Goal: Information Seeking & Learning: Find specific fact

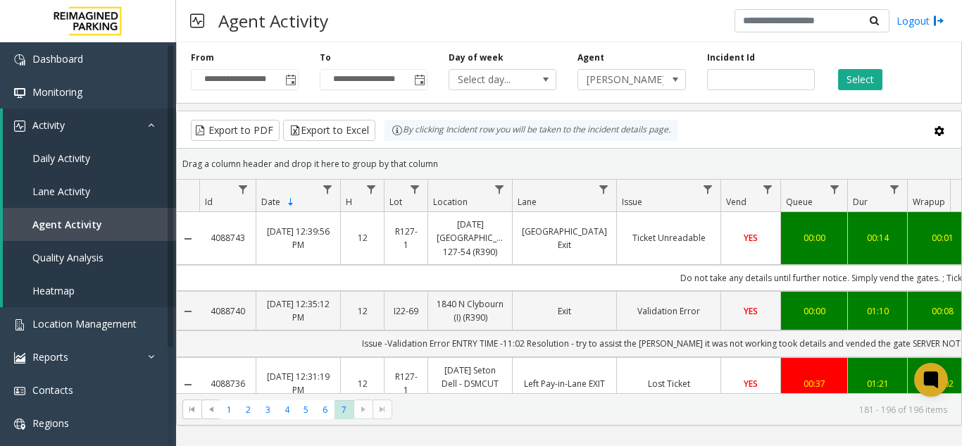
scroll to position [1005, 253]
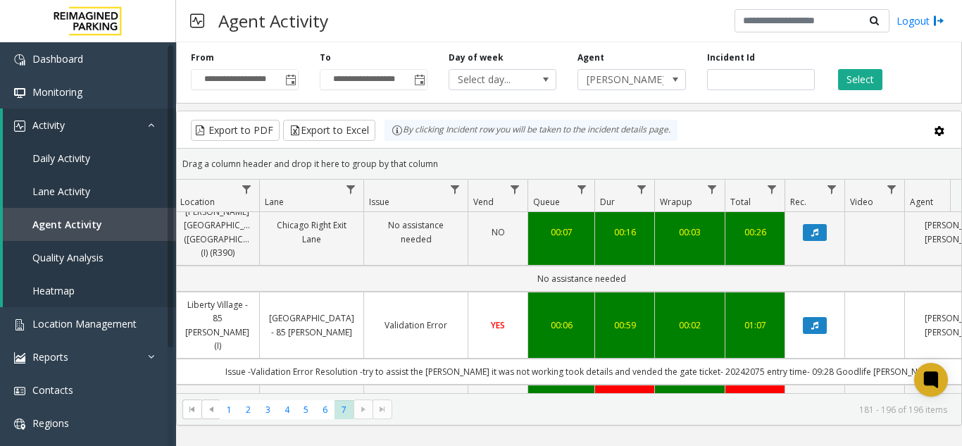
click at [808, 396] on button "Data table" at bounding box center [815, 404] width 24 height 17
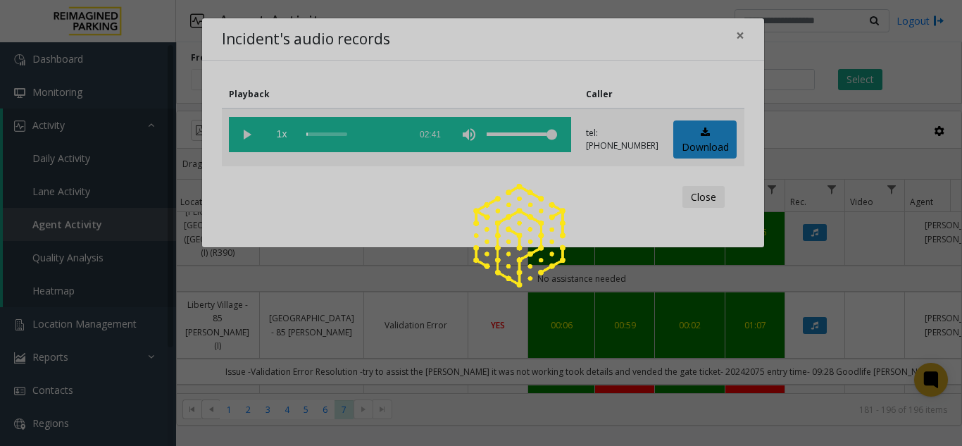
click at [246, 133] on div at bounding box center [481, 223] width 962 height 446
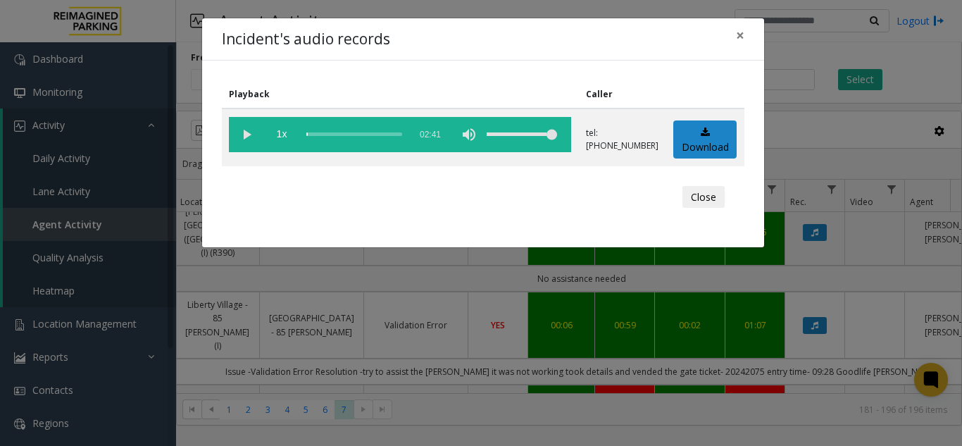
click at [246, 133] on vg-play-pause at bounding box center [246, 134] width 35 height 35
drag, startPoint x: 643, startPoint y: 388, endPoint x: 655, endPoint y: 393, distance: 12.3
click at [655, 393] on div "Incident's audio records × Playback Caller 1x 02:41 tel:[PHONE_NUMBER] Download…" at bounding box center [481, 223] width 962 height 446
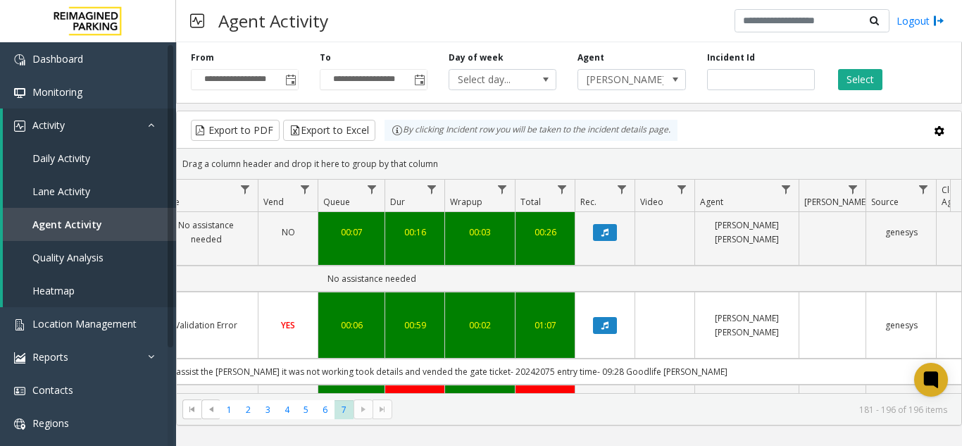
scroll to position [0, 217]
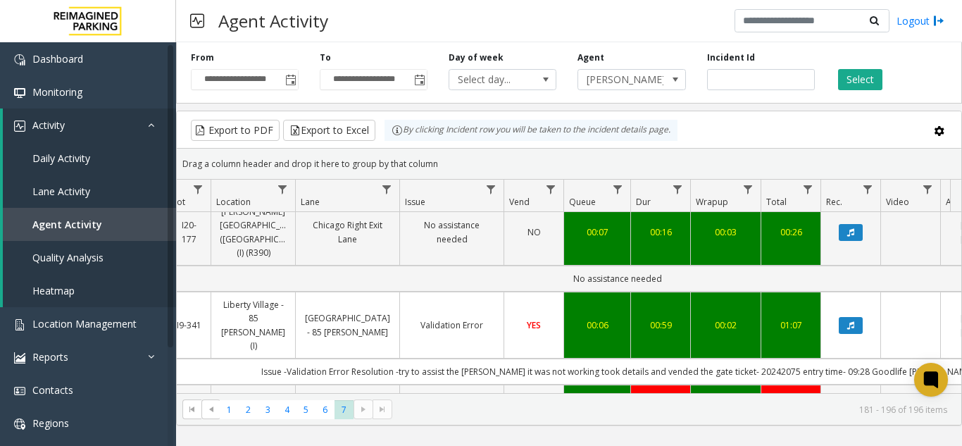
click at [855, 396] on button "Data table" at bounding box center [851, 404] width 24 height 17
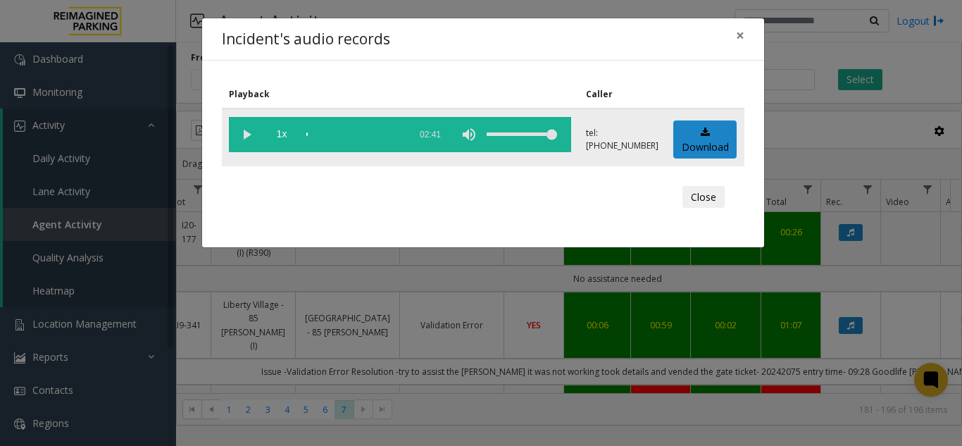
click at [248, 133] on vg-play-pause at bounding box center [246, 134] width 35 height 35
click at [366, 134] on div "scrub bar" at bounding box center [354, 134] width 96 height 35
click at [740, 32] on span "×" at bounding box center [740, 35] width 8 height 20
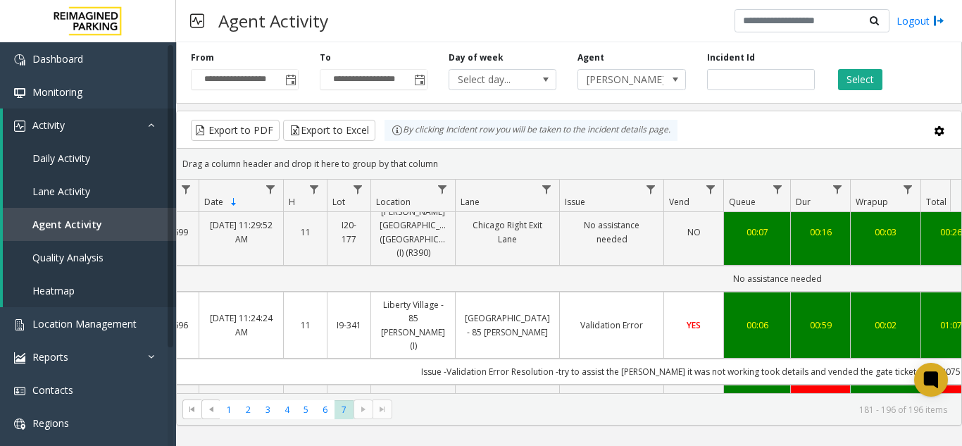
scroll to position [0, 0]
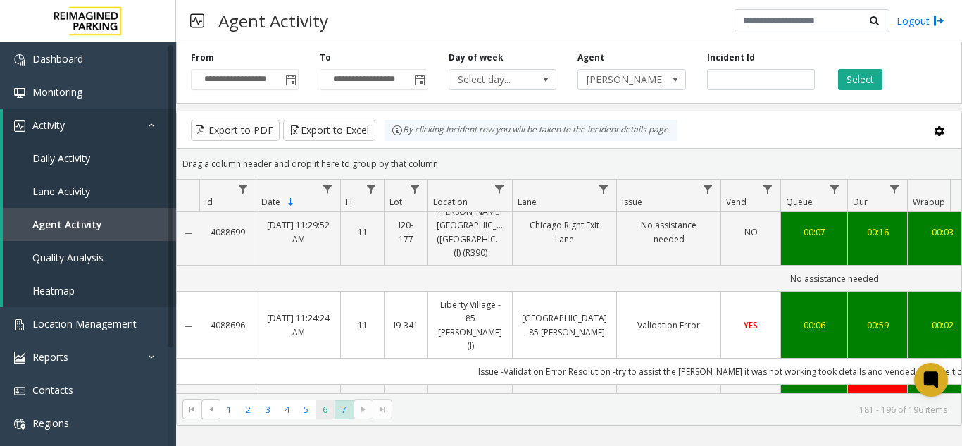
click at [326, 406] on span "6" at bounding box center [325, 409] width 19 height 19
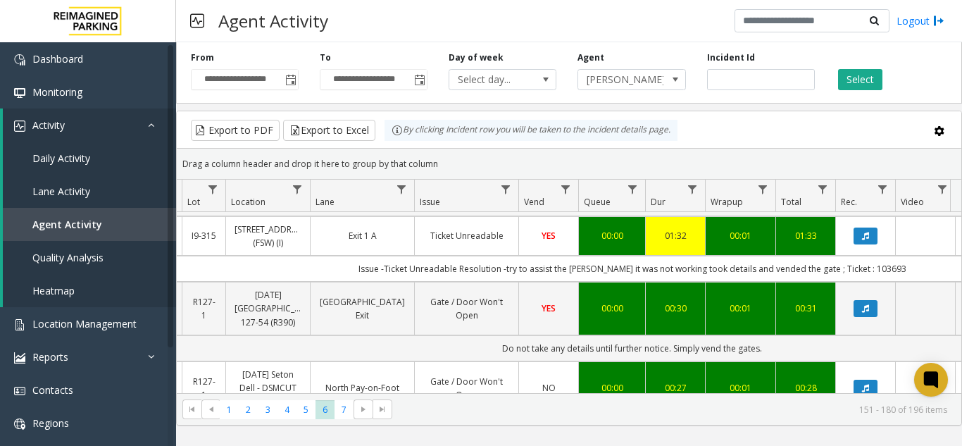
scroll to position [0, 204]
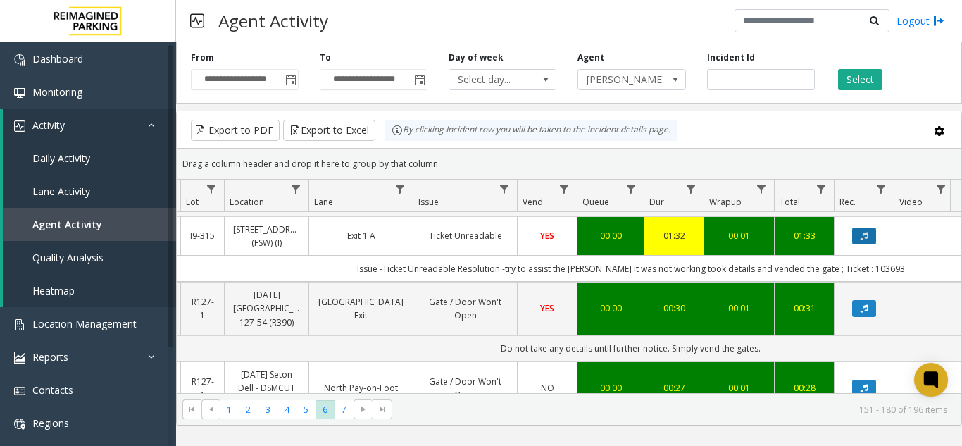
click at [862, 239] on icon "Data table" at bounding box center [864, 236] width 7 height 8
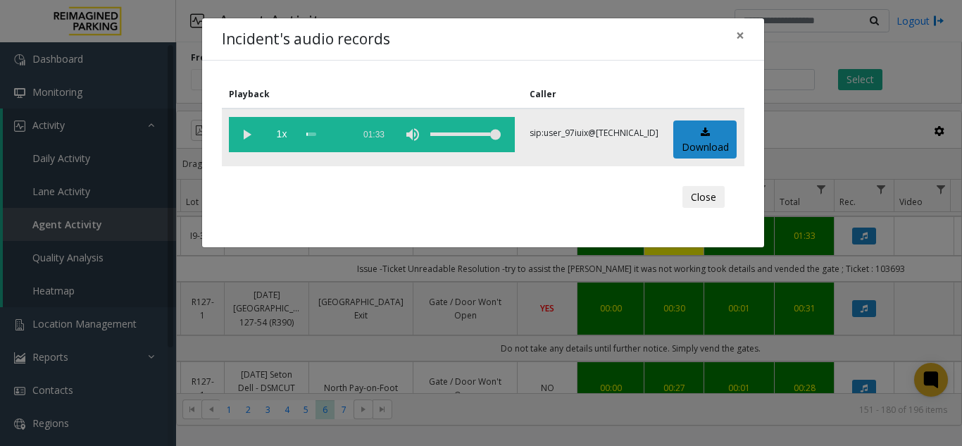
click at [246, 137] on vg-play-pause at bounding box center [246, 134] width 35 height 35
click at [741, 34] on span "×" at bounding box center [740, 35] width 8 height 20
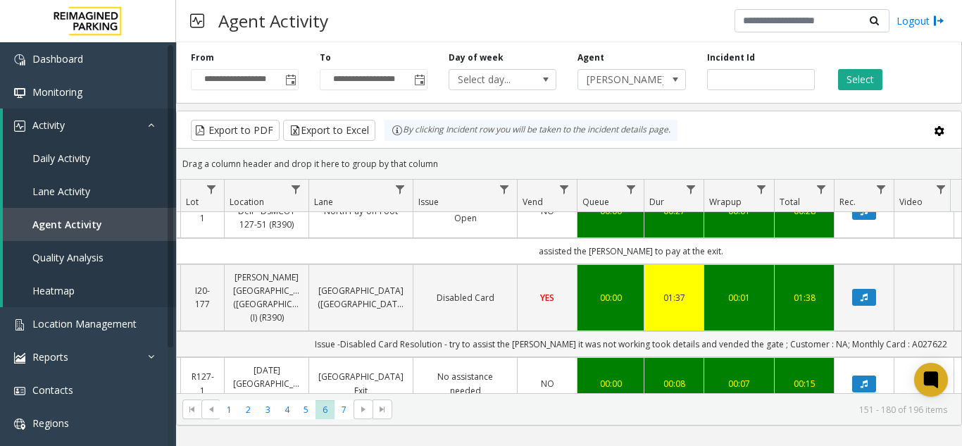
scroll to position [352, 204]
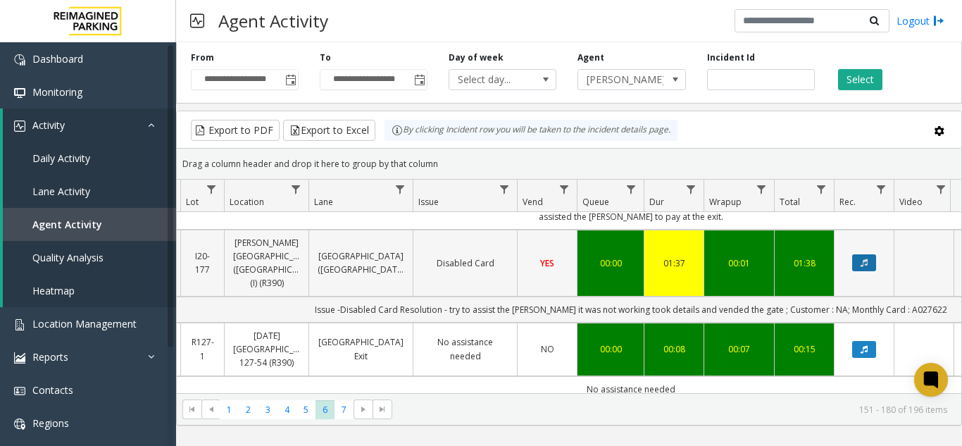
click at [858, 259] on button "Data table" at bounding box center [865, 262] width 24 height 17
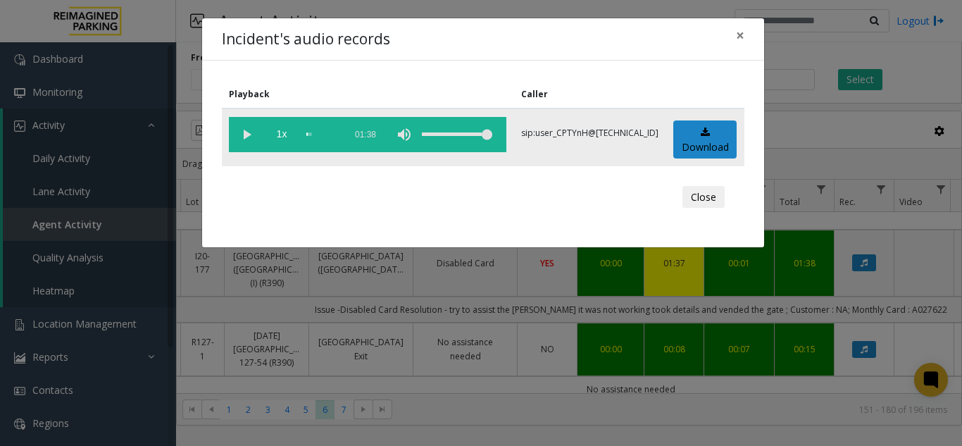
click at [239, 137] on vg-play-pause at bounding box center [246, 134] width 35 height 35
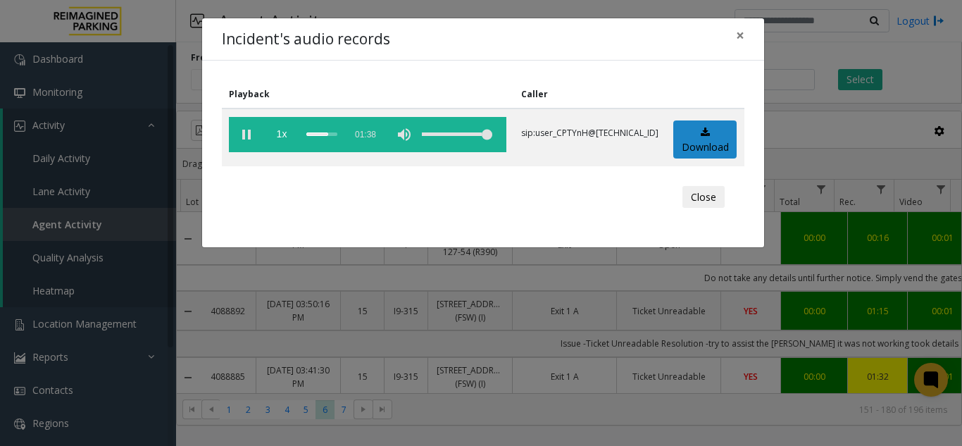
scroll to position [352, 204]
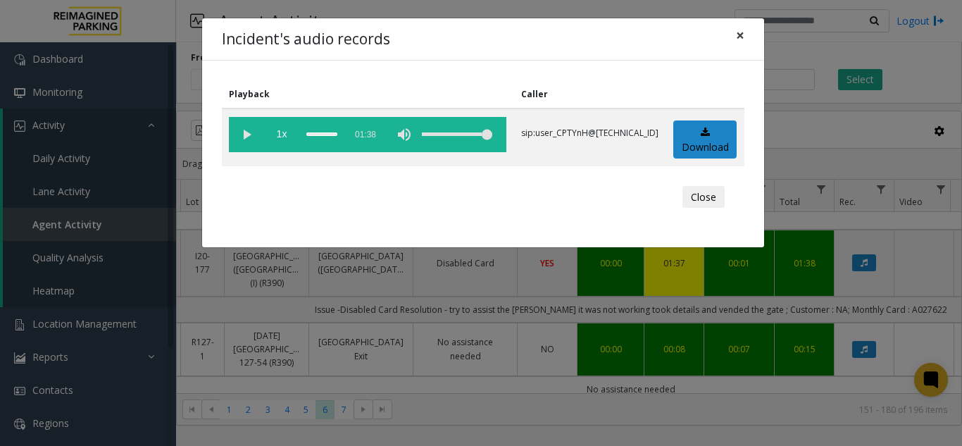
click at [747, 35] on button "×" at bounding box center [740, 35] width 28 height 35
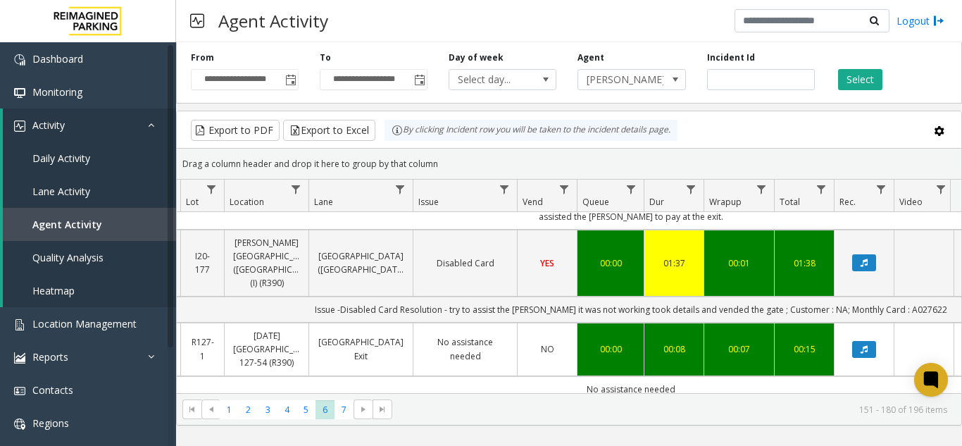
scroll to position [0, 0]
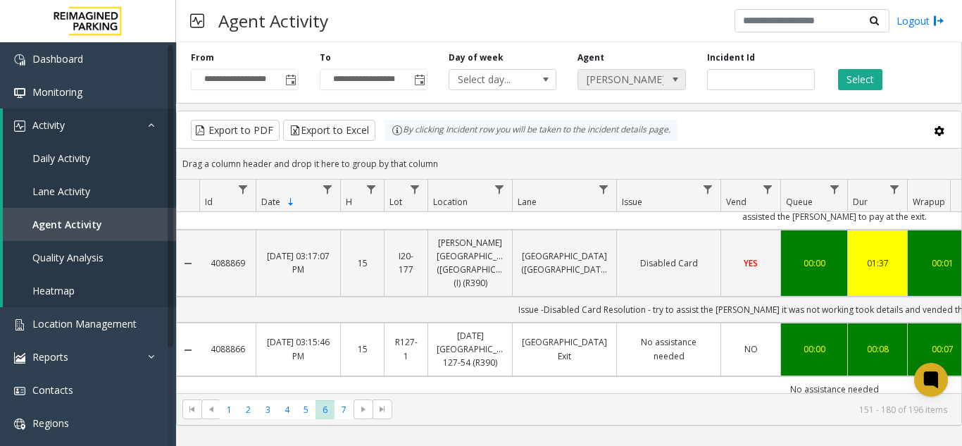
click at [615, 82] on span "[PERSON_NAME] [PERSON_NAME]" at bounding box center [620, 80] width 85 height 20
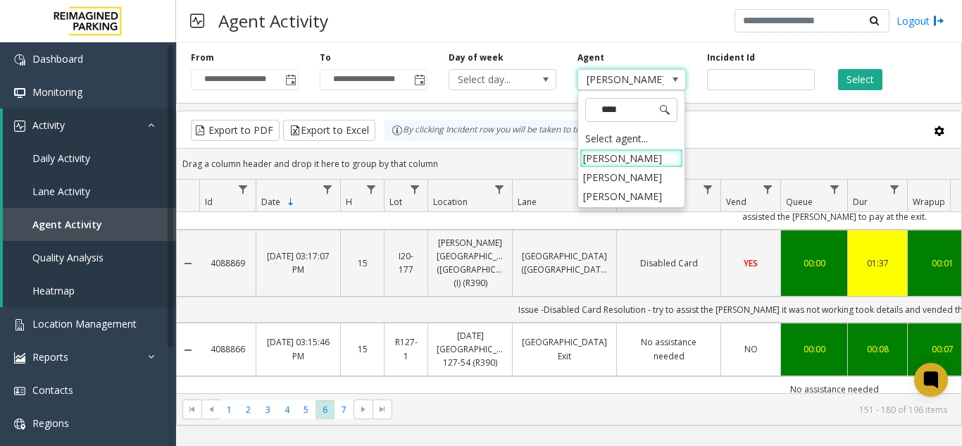
type input "*****"
click at [643, 160] on li "Samar Pratap Singh" at bounding box center [632, 158] width 104 height 19
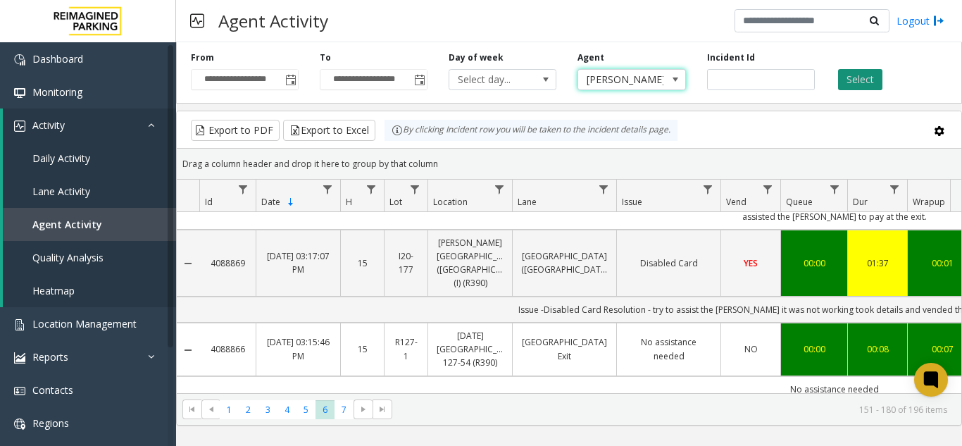
click at [858, 79] on button "Select" at bounding box center [860, 79] width 44 height 21
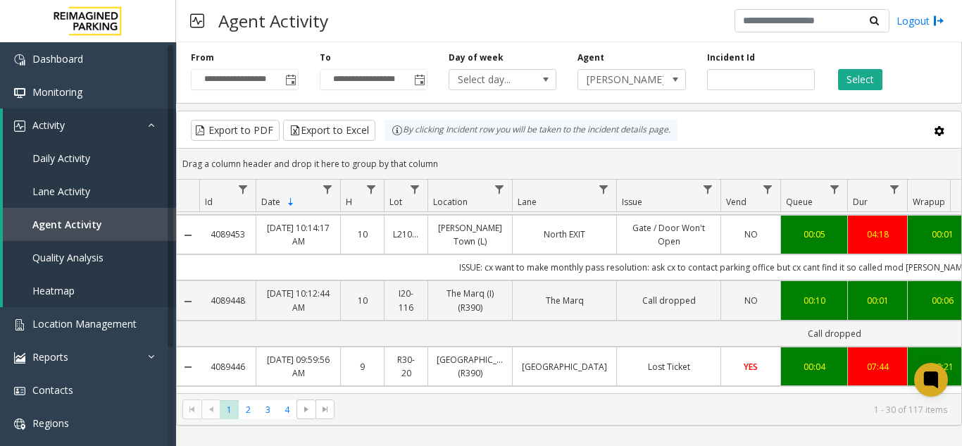
scroll to position [1198, 0]
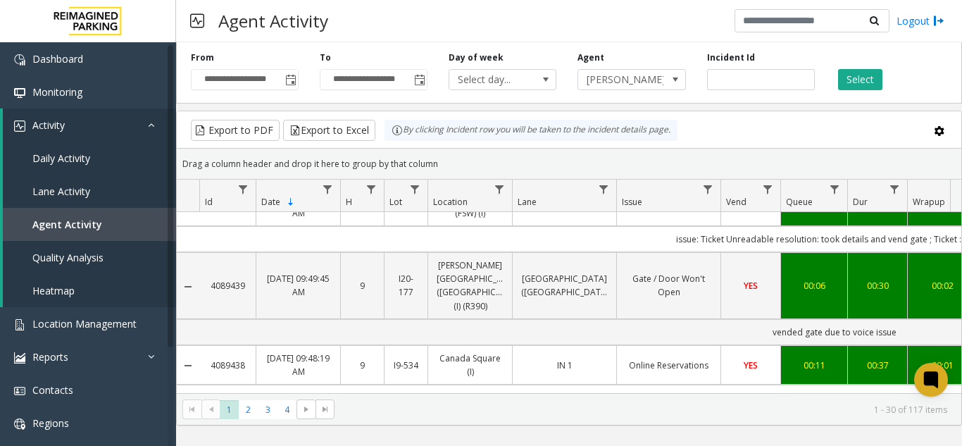
scroll to position [1550, 0]
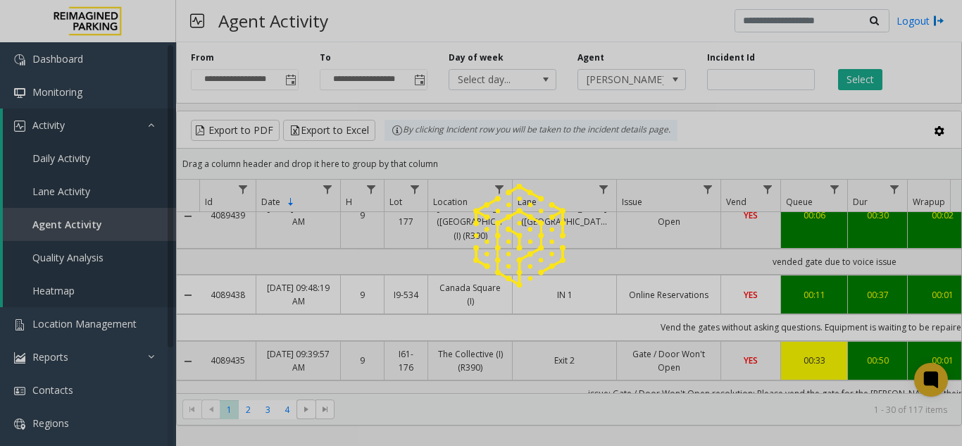
drag, startPoint x: 597, startPoint y: 394, endPoint x: 645, endPoint y: 401, distance: 48.4
click at [645, 401] on div at bounding box center [481, 223] width 962 height 446
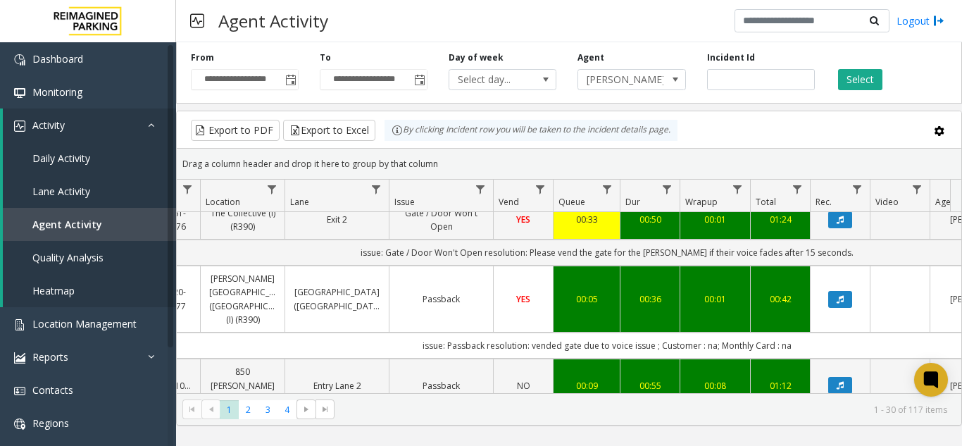
scroll to position [0, 0]
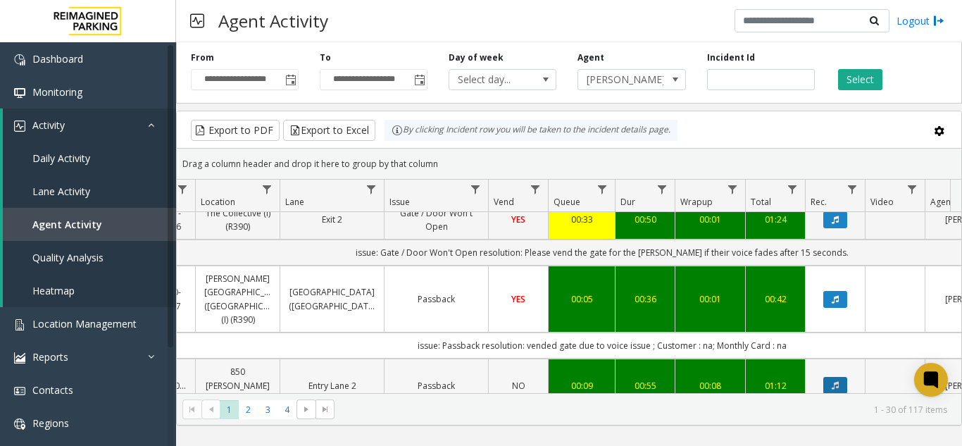
click at [831, 377] on button "Data table" at bounding box center [836, 385] width 24 height 17
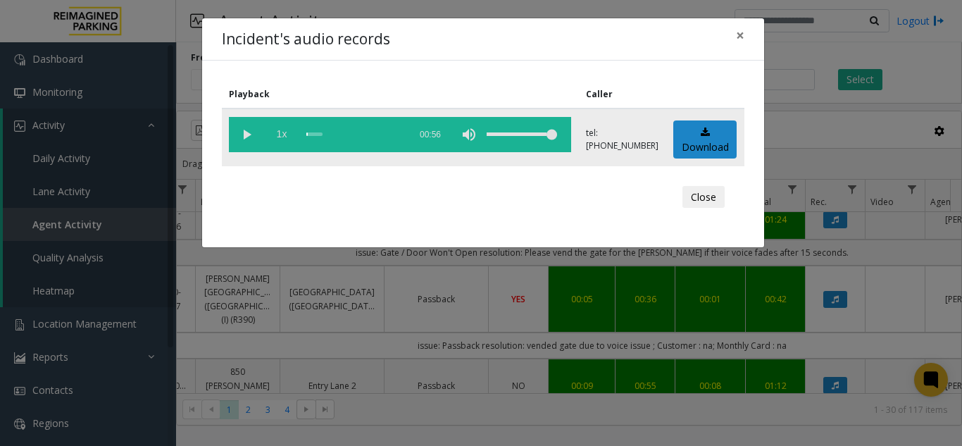
click at [264, 136] on span "1x" at bounding box center [281, 134] width 35 height 35
click at [246, 133] on vg-play-pause at bounding box center [246, 134] width 35 height 35
click at [743, 32] on span "×" at bounding box center [740, 35] width 8 height 20
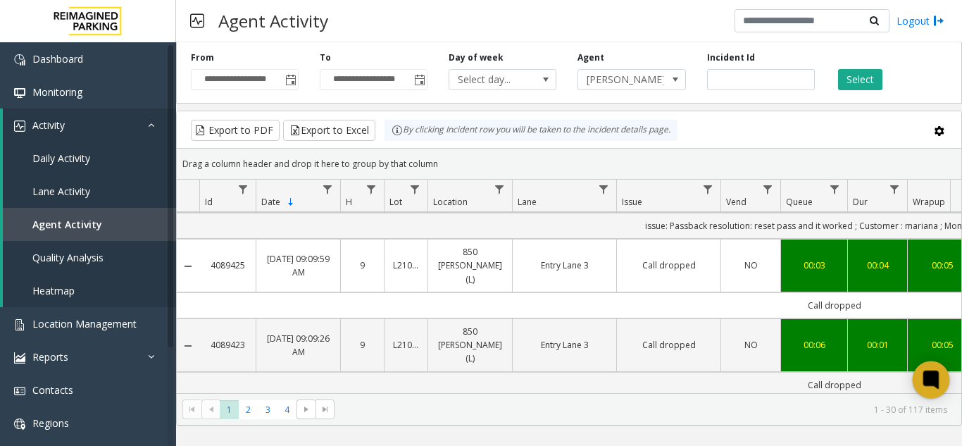
scroll to position [1915, 0]
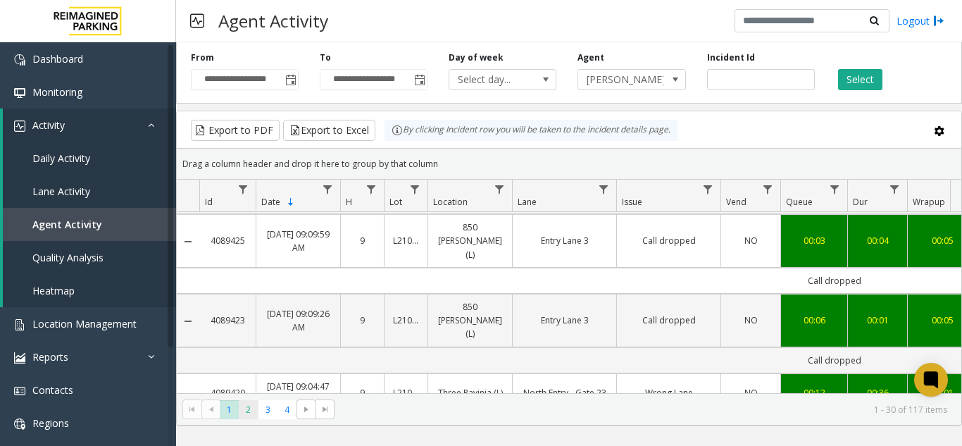
click at [252, 410] on span "2" at bounding box center [248, 409] width 19 height 19
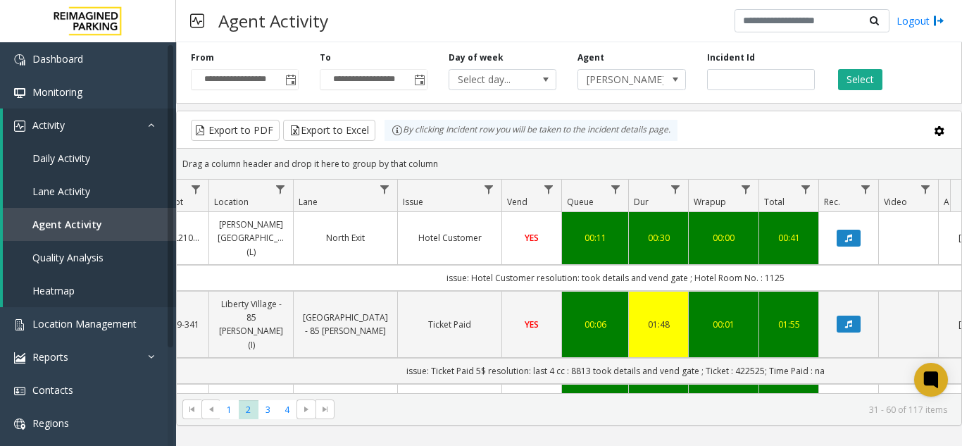
scroll to position [0, 225]
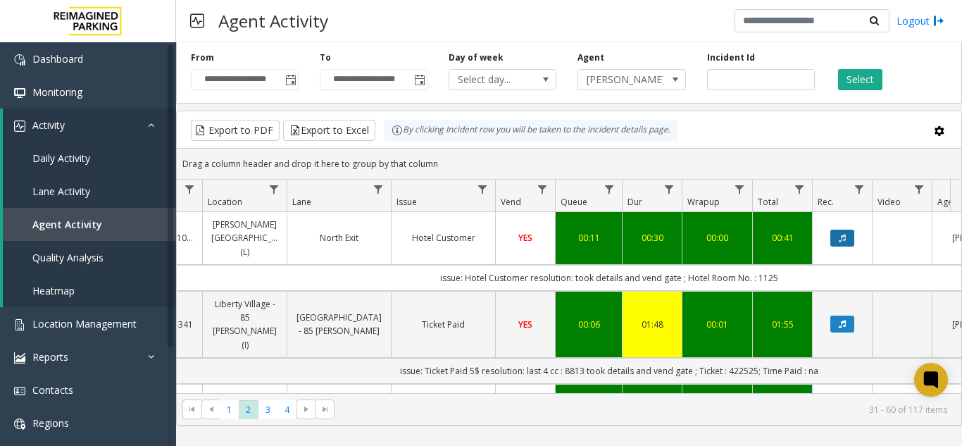
click at [843, 230] on button "Data table" at bounding box center [843, 238] width 24 height 17
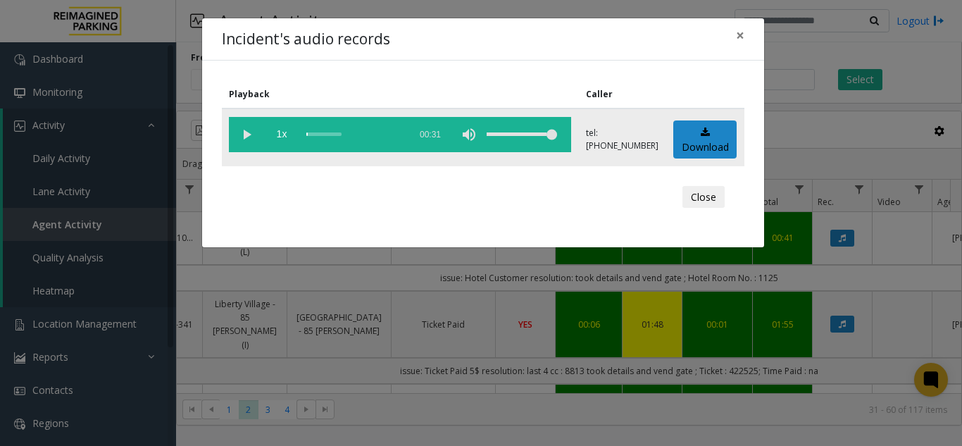
click at [244, 134] on vg-play-pause at bounding box center [246, 134] width 35 height 35
click at [732, 37] on button "×" at bounding box center [740, 35] width 28 height 35
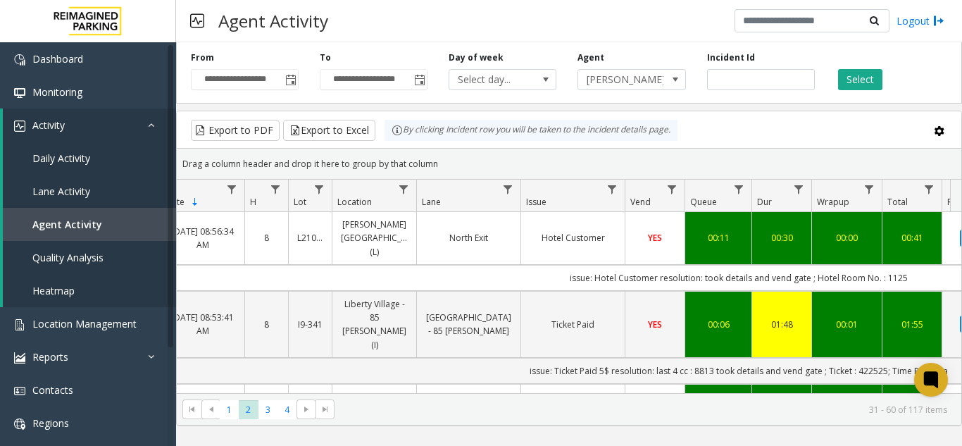
scroll to position [0, 0]
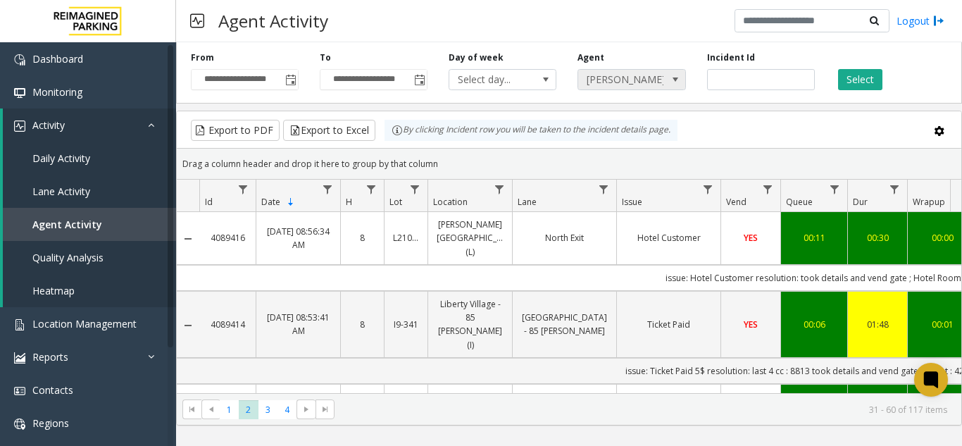
click at [667, 82] on span at bounding box center [676, 80] width 20 height 20
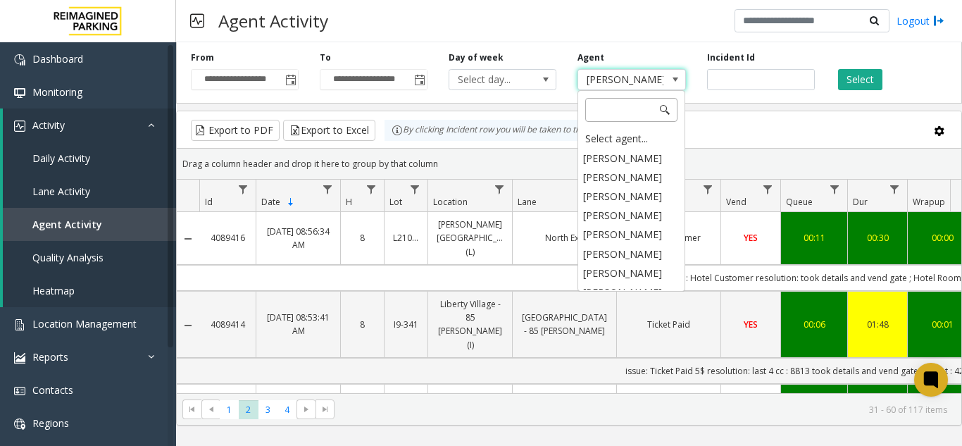
scroll to position [6977, 0]
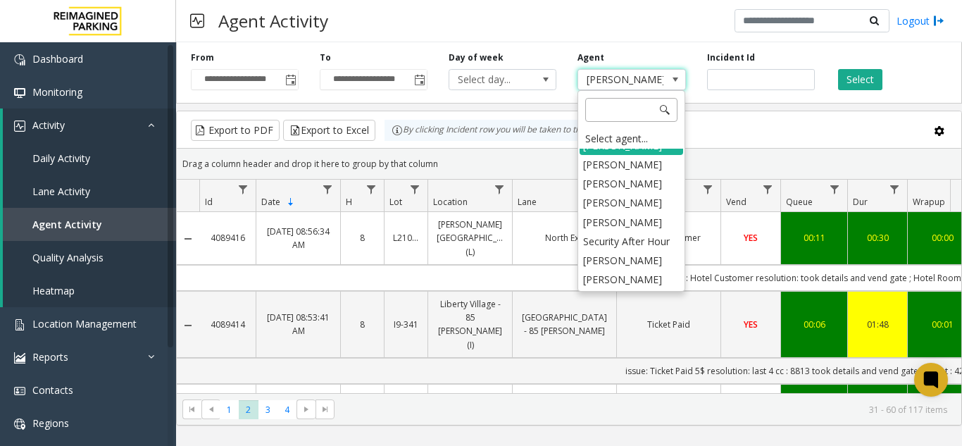
click at [616, 118] on input at bounding box center [632, 110] width 92 height 24
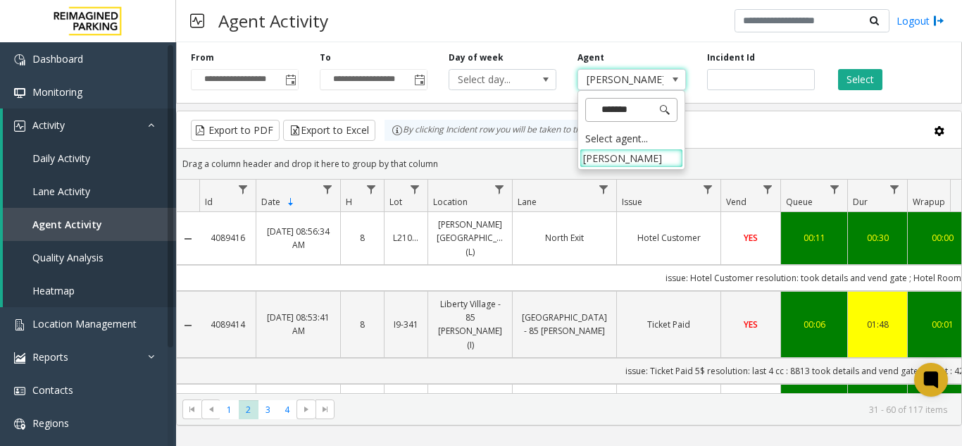
type input "********"
click at [628, 160] on li "[PERSON_NAME]" at bounding box center [632, 158] width 104 height 19
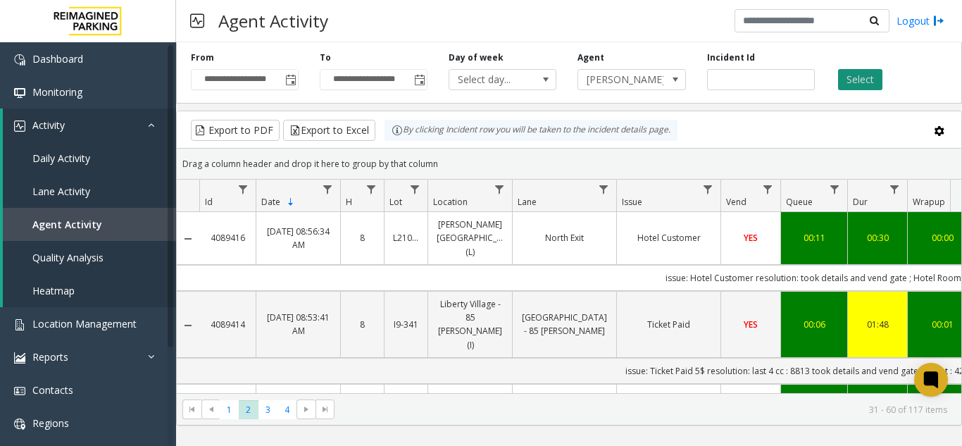
click at [865, 73] on button "Select" at bounding box center [860, 79] width 44 height 21
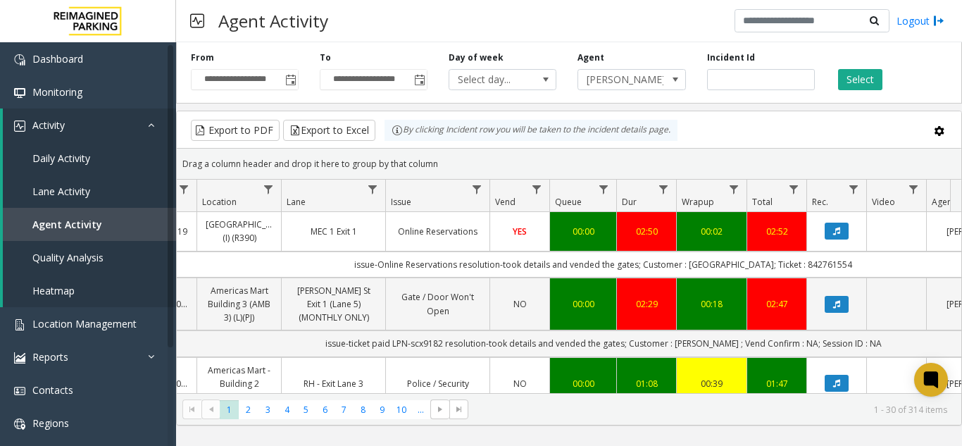
scroll to position [0, 234]
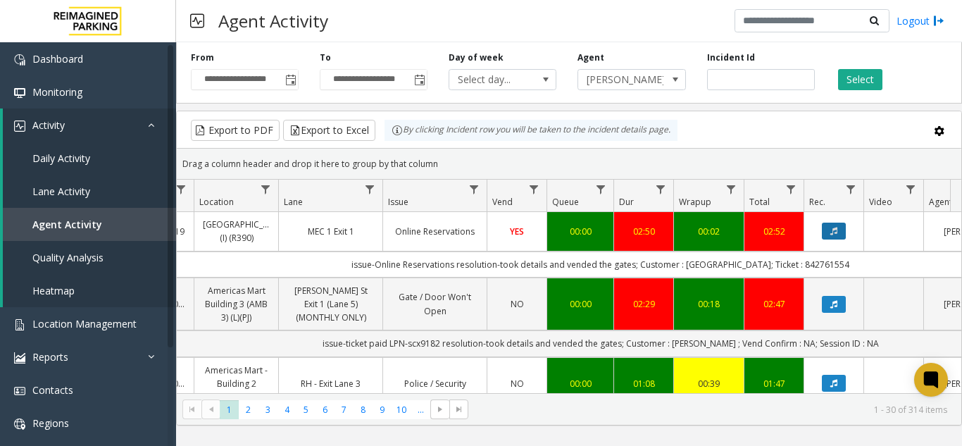
click at [831, 235] on icon "Data table" at bounding box center [834, 231] width 7 height 8
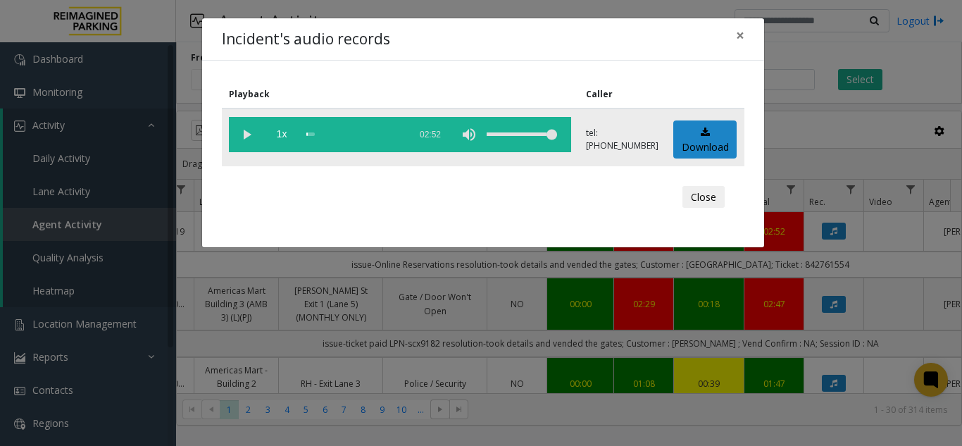
click at [235, 125] on vg-play-pause at bounding box center [246, 134] width 35 height 35
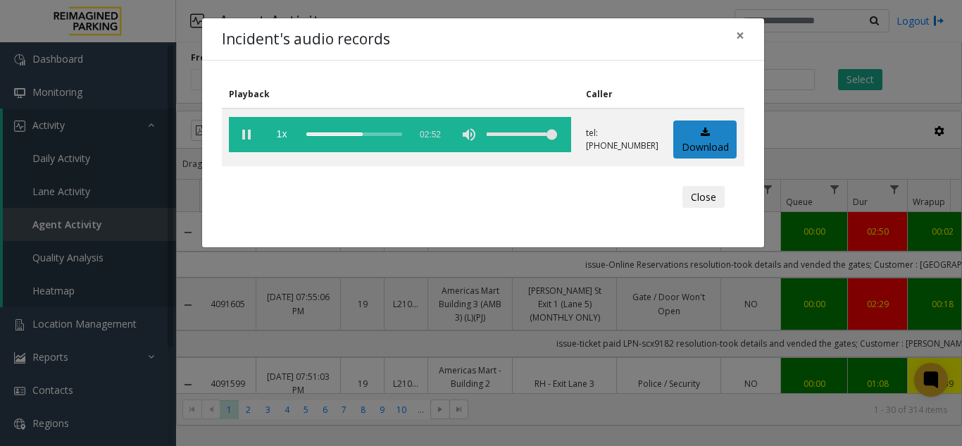
scroll to position [0, 234]
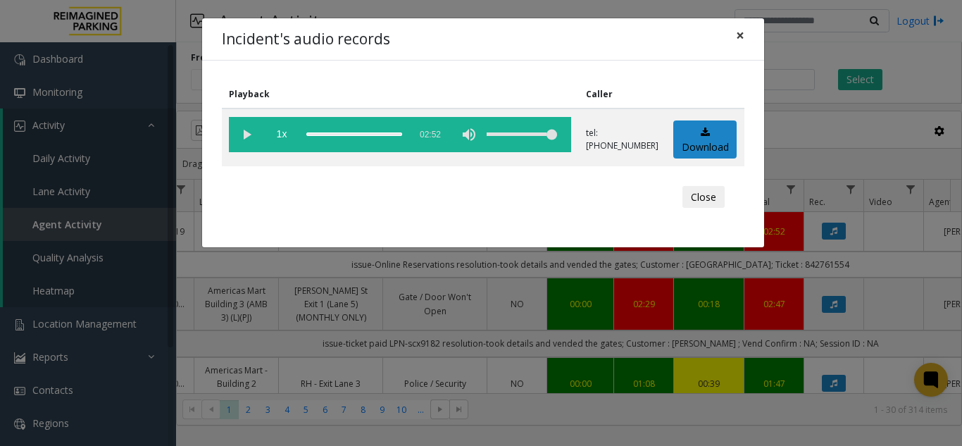
click at [739, 38] on span "×" at bounding box center [740, 35] width 8 height 20
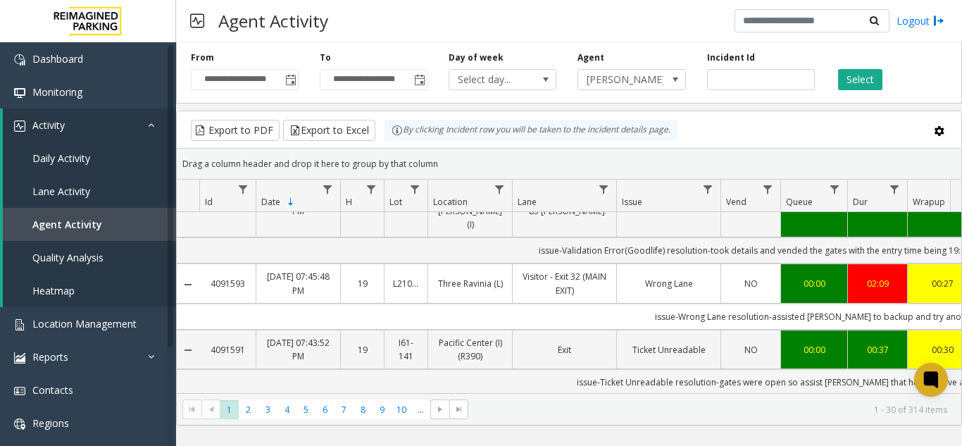
scroll to position [282, 0]
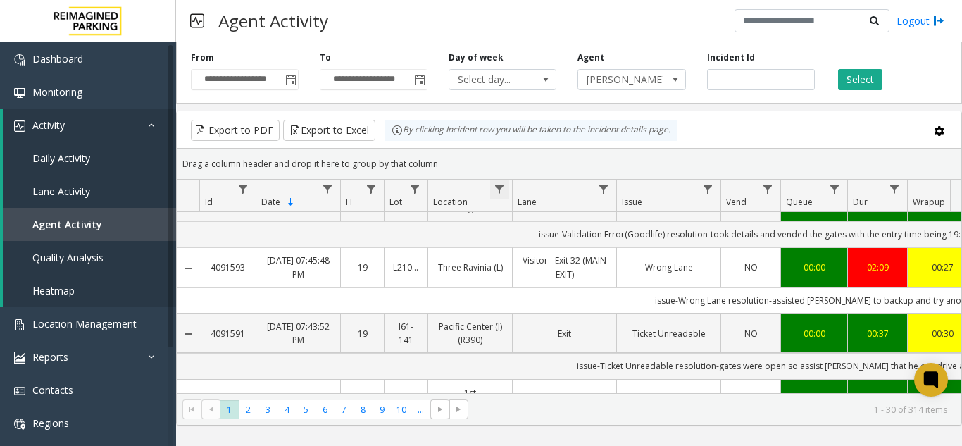
click at [502, 188] on span "Data table" at bounding box center [499, 189] width 11 height 11
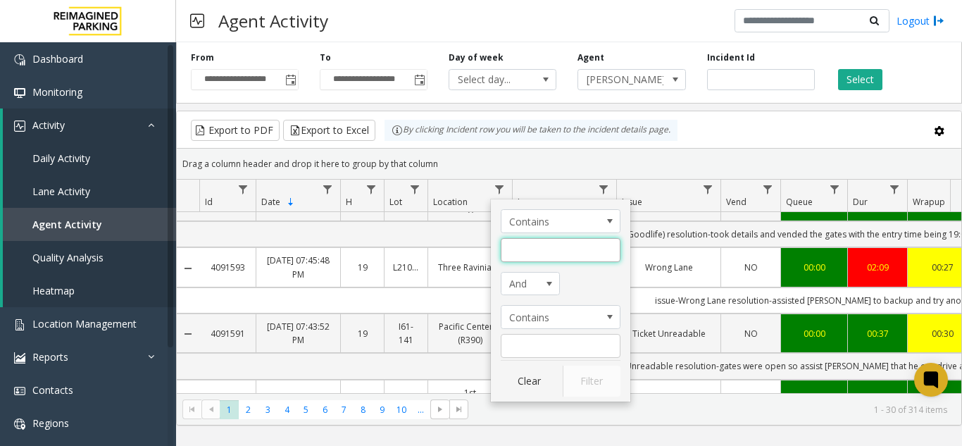
click at [524, 246] on input "Location Filter" at bounding box center [561, 250] width 120 height 24
type input "*****"
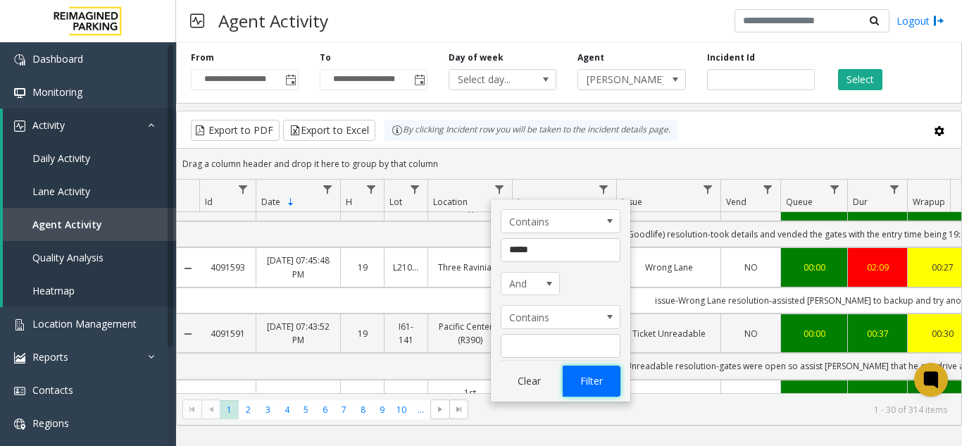
click at [612, 386] on button "Filter" at bounding box center [592, 381] width 58 height 31
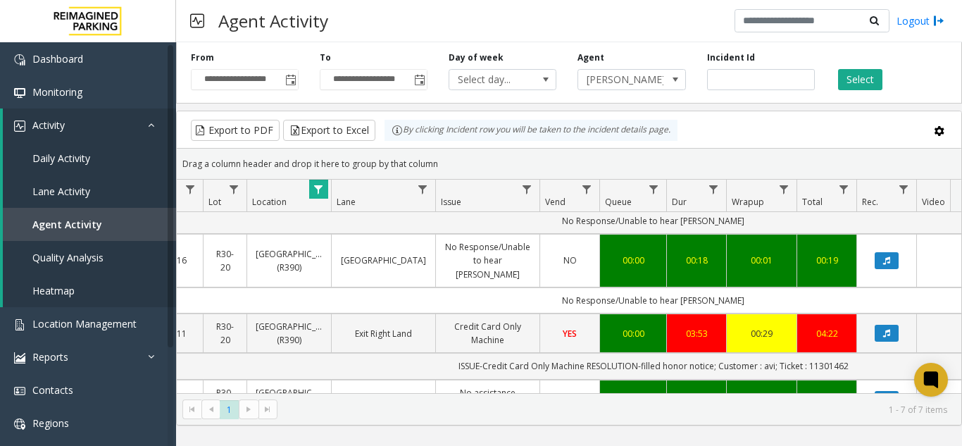
scroll to position [0, 184]
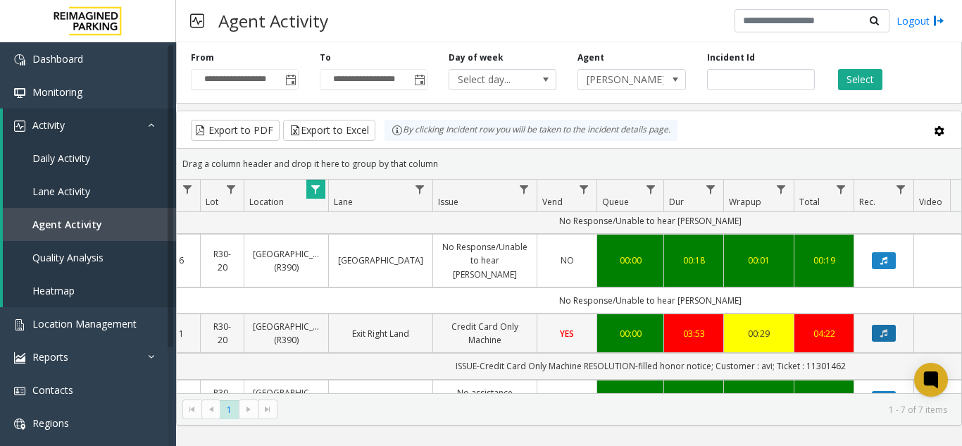
click at [876, 325] on button "Data table" at bounding box center [884, 333] width 24 height 17
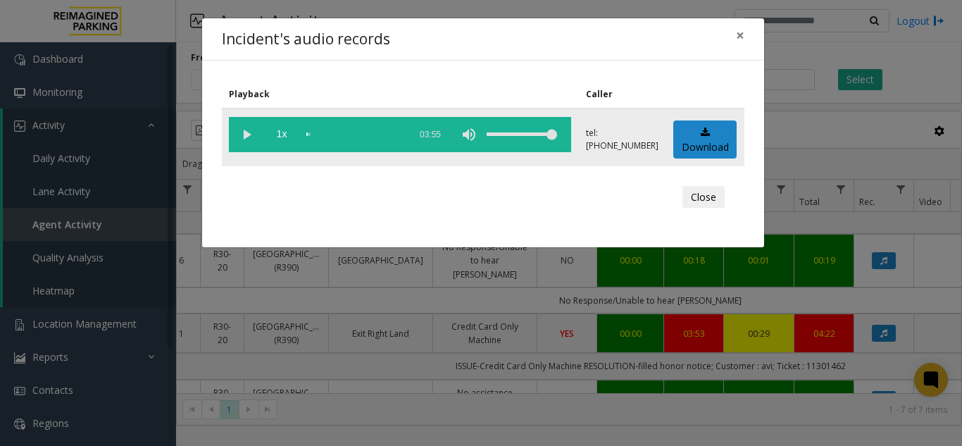
click at [253, 128] on vg-play-pause at bounding box center [246, 134] width 35 height 35
click at [399, 134] on div "scrub bar" at bounding box center [354, 134] width 96 height 35
click at [742, 45] on button "×" at bounding box center [740, 35] width 28 height 35
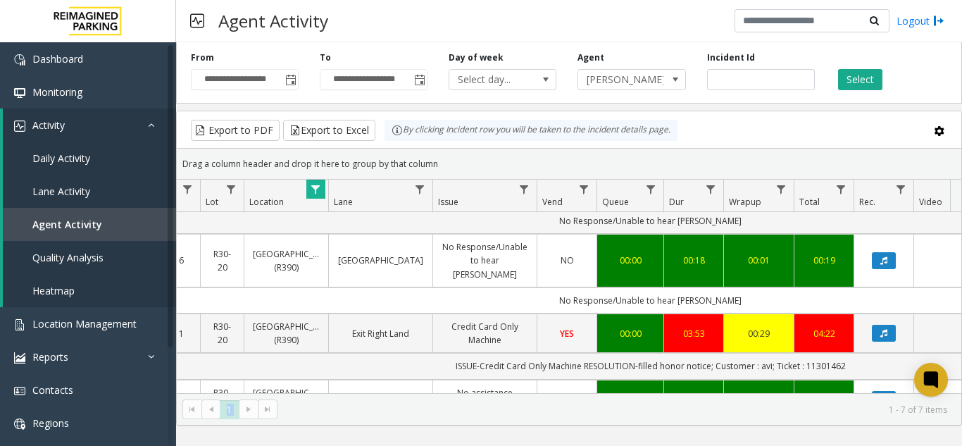
scroll to position [290, 184]
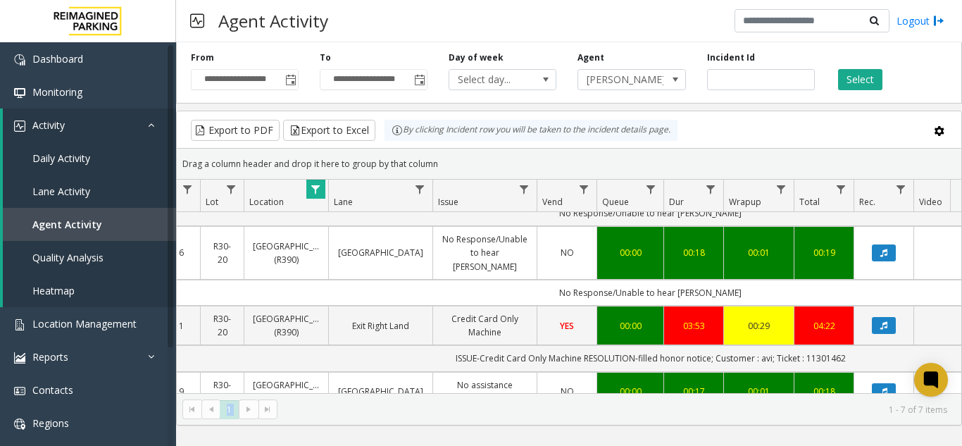
drag, startPoint x: 351, startPoint y: 381, endPoint x: 295, endPoint y: 395, distance: 57.2
click at [297, 395] on kendo-grid "Export to PDF Export to Excel By clicking Incident row you will be taken to the…" at bounding box center [569, 268] width 786 height 315
